Goal: Check status: Check status

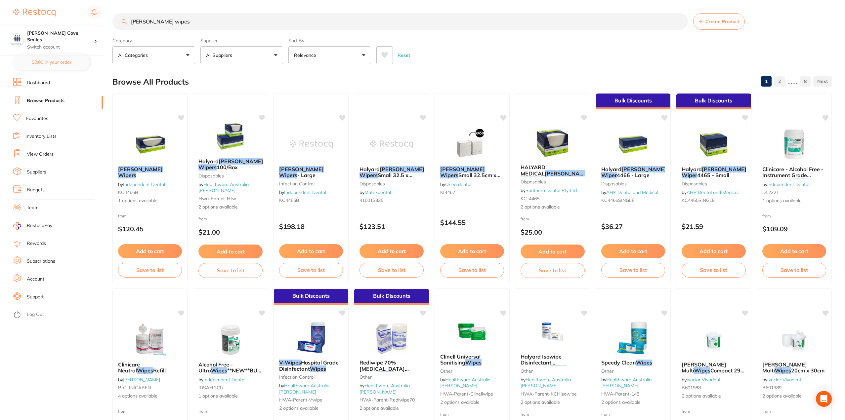
click at [48, 150] on li "View Orders" at bounding box center [58, 155] width 90 height 10
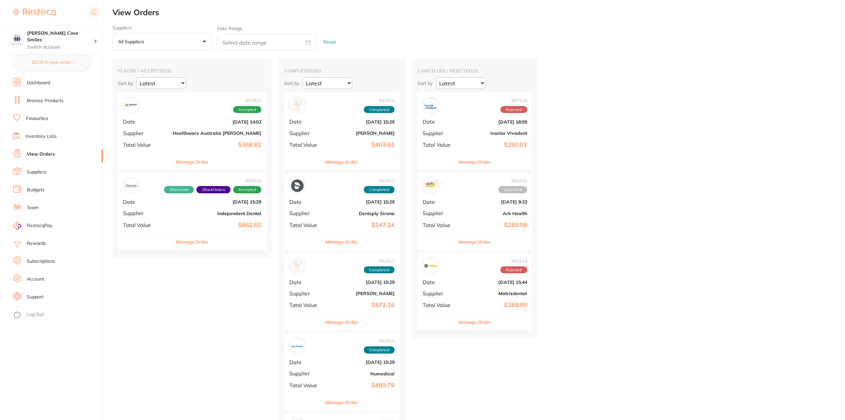
click at [192, 126] on div "# 92810 Accepted Date [DATE] 14:02 Supplier Healthware [GEOGRAPHIC_DATA] [PERSO…" at bounding box center [192, 122] width 149 height 61
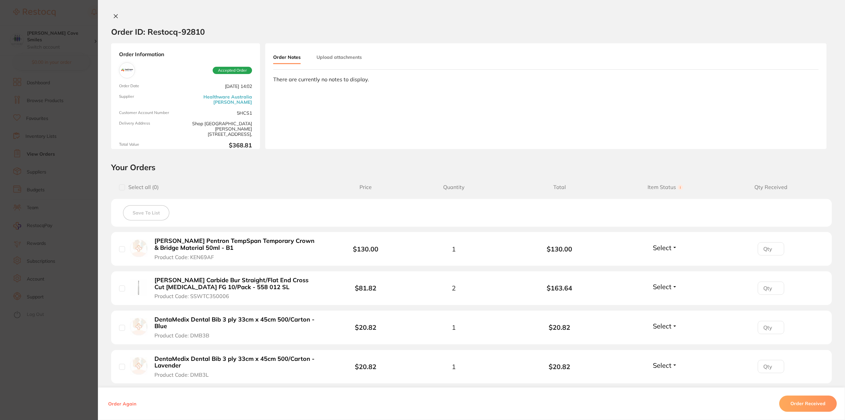
click at [34, 79] on section "Order ID: Restocq- 92810 Order Information Accepted Order Order Date [DATE] 14:…" at bounding box center [422, 210] width 845 height 420
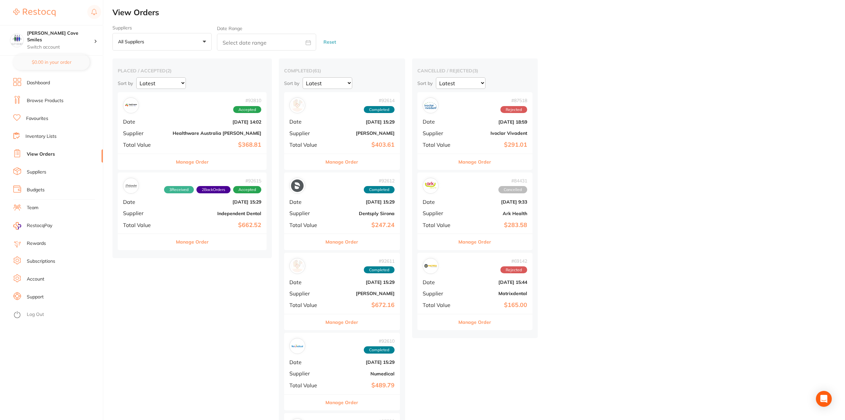
click at [36, 81] on link "Dashboard" at bounding box center [38, 83] width 23 height 7
